Goal: Navigation & Orientation: Find specific page/section

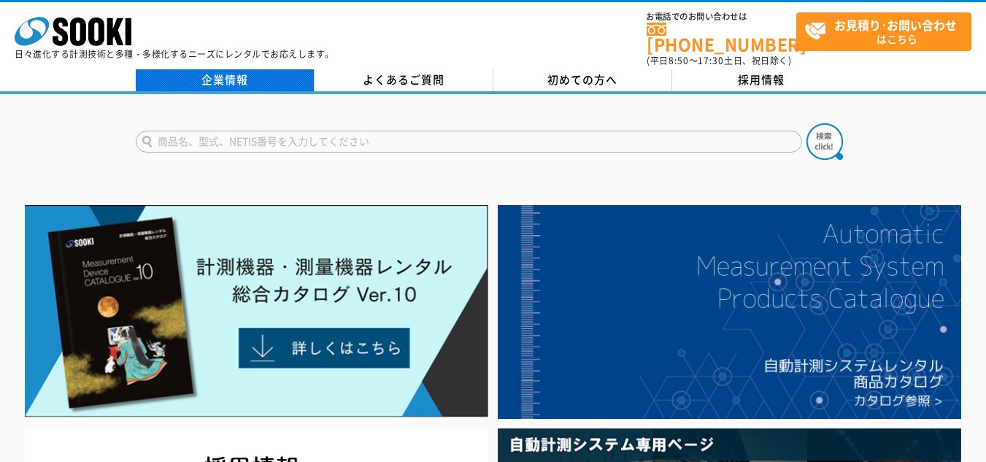
click at [250, 71] on link "企業情報" at bounding box center [225, 80] width 179 height 22
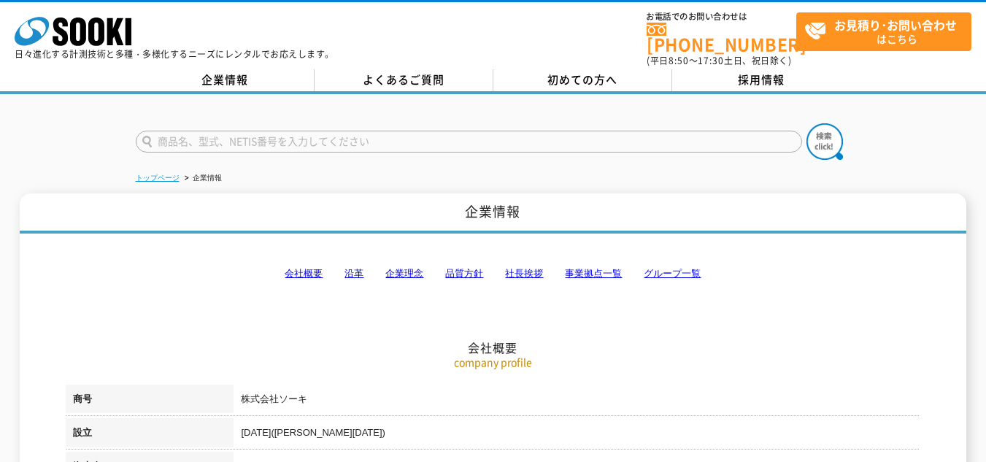
click at [169, 174] on link "トップページ" at bounding box center [158, 178] width 44 height 8
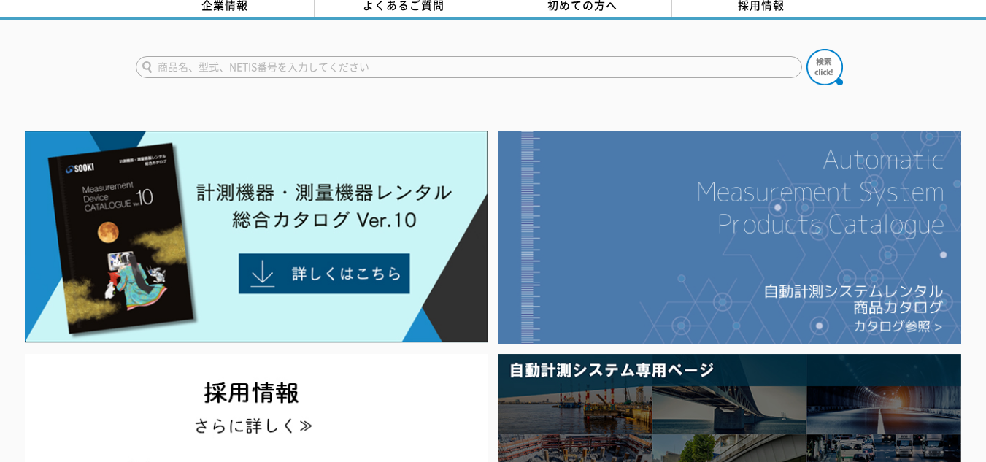
scroll to position [73, 0]
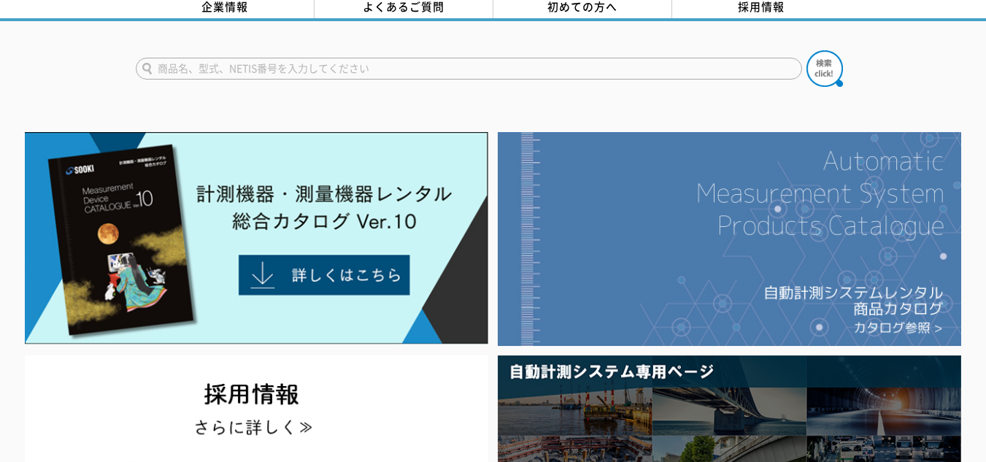
click at [703, 259] on img at bounding box center [729, 239] width 463 height 214
